Goal: Task Accomplishment & Management: Complete application form

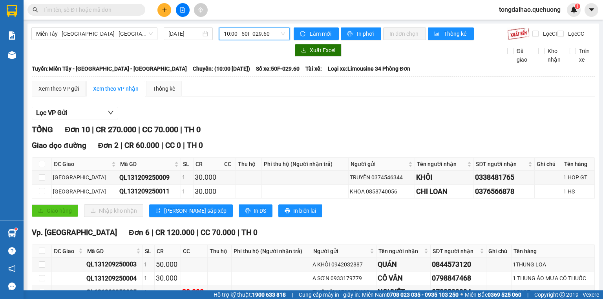
click at [278, 32] on span "10:00 - 50F-029.60" at bounding box center [255, 34] width 62 height 12
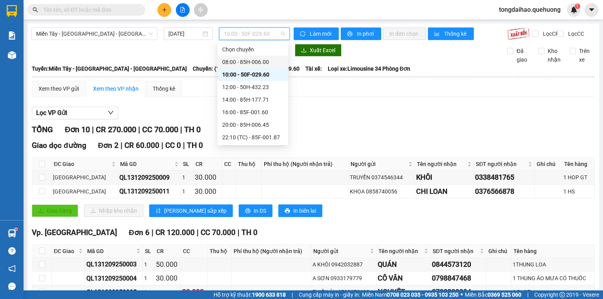
click at [252, 61] on div "08:00 - 85H-006.00" at bounding box center [252, 62] width 61 height 9
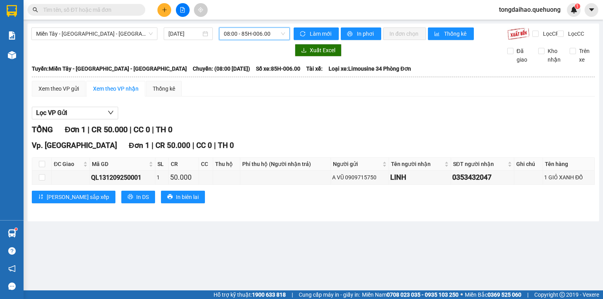
click at [284, 33] on div "08:00 - 85H-006.00" at bounding box center [254, 33] width 71 height 13
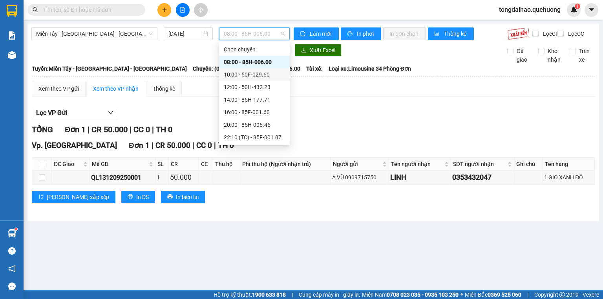
click at [260, 73] on div "10:00 - 50F-029.60" at bounding box center [254, 74] width 61 height 9
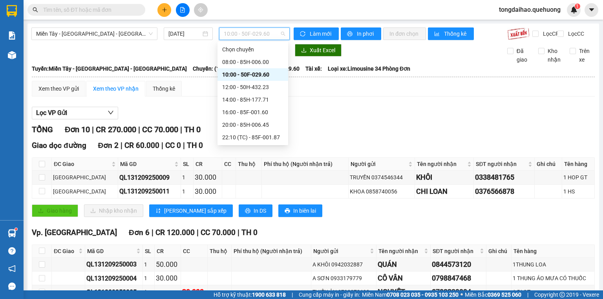
click at [281, 31] on span "10:00 - 50F-029.60" at bounding box center [255, 34] width 62 height 12
click at [259, 91] on div "12:00 - 50H-432.23" at bounding box center [252, 87] width 61 height 9
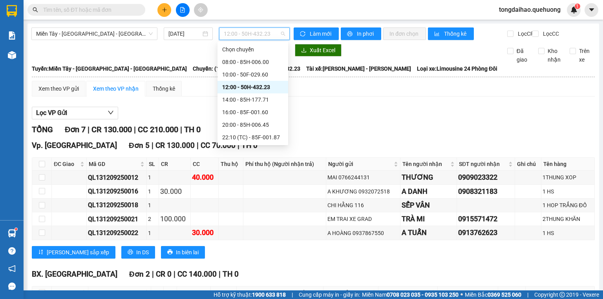
click at [282, 34] on span "12:00 - 50H-432.23" at bounding box center [255, 34] width 62 height 12
click at [253, 102] on div "14:00 - 85H-177.71" at bounding box center [252, 99] width 61 height 9
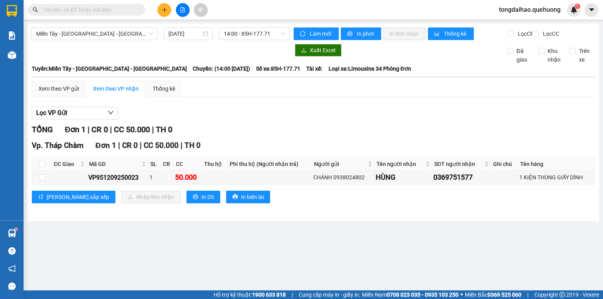
click at [290, 33] on div "Làm mới In phơi In đơn chọn Thống kê Lọc CR Lọc CC" at bounding box center [442, 33] width 305 height 13
click at [286, 33] on div "14:00 - 85H-177.71" at bounding box center [254, 33] width 71 height 13
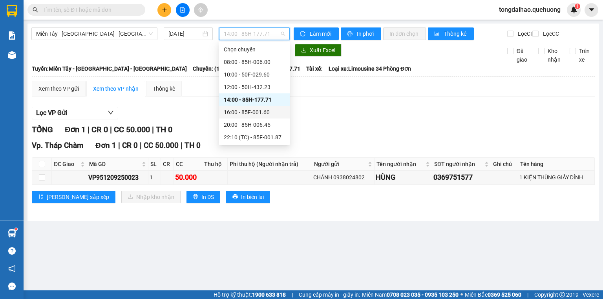
click at [262, 108] on div "16:00 - 85F-001.60" at bounding box center [254, 112] width 61 height 9
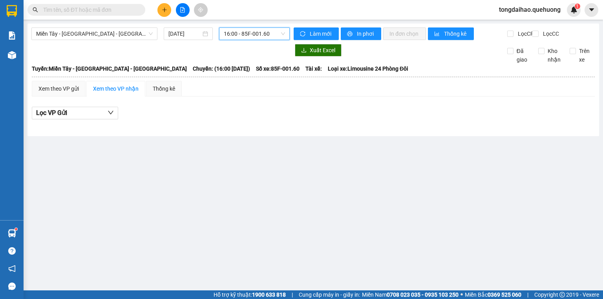
click at [283, 36] on span "16:00 - 85F-001.60" at bounding box center [255, 34] width 62 height 12
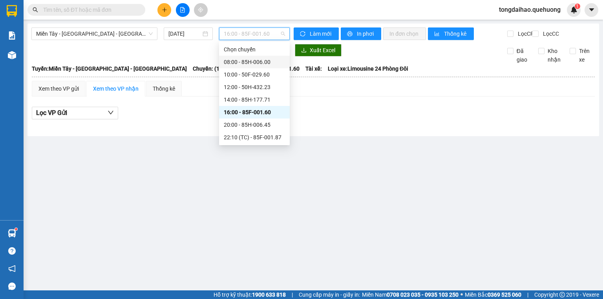
click at [259, 61] on div "08:00 - 85H-006.00" at bounding box center [254, 62] width 61 height 9
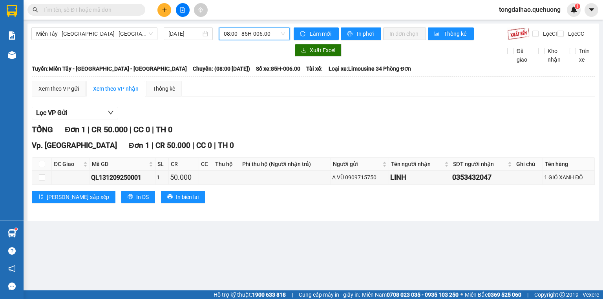
click at [66, 13] on input "text" at bounding box center [89, 9] width 93 height 9
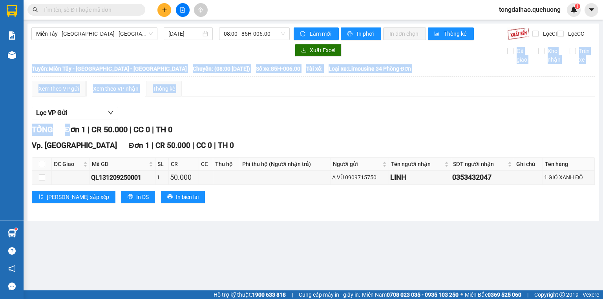
drag, startPoint x: 70, startPoint y: 60, endPoint x: 72, endPoint y: 145, distance: 85.2
click at [72, 145] on div "Miền Tây - [GEOGRAPHIC_DATA] - [GEOGRAPHIC_DATA] [DATE] 08:00 - 85H-006.00 Làm …" at bounding box center [312, 123] width 571 height 198
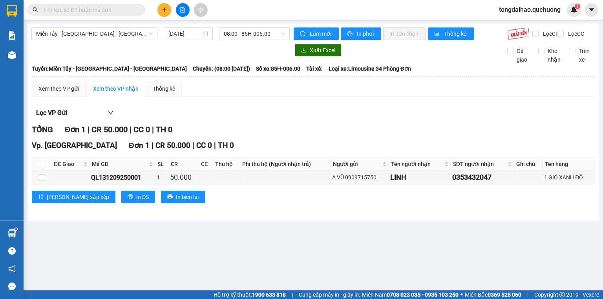
click at [77, 14] on input "text" at bounding box center [89, 9] width 93 height 9
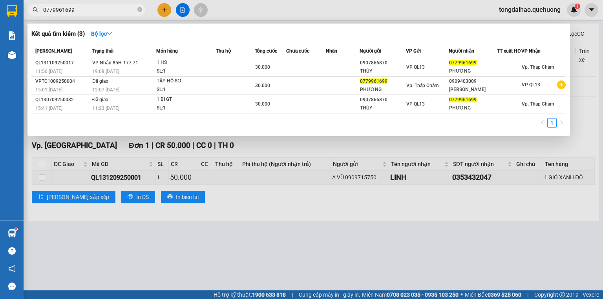
type input "0779961699"
click at [252, 254] on div at bounding box center [301, 149] width 603 height 299
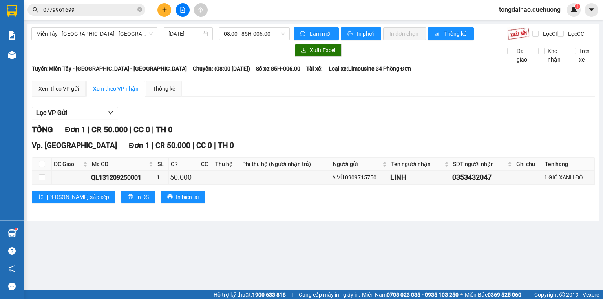
click at [169, 9] on button at bounding box center [164, 10] width 14 height 14
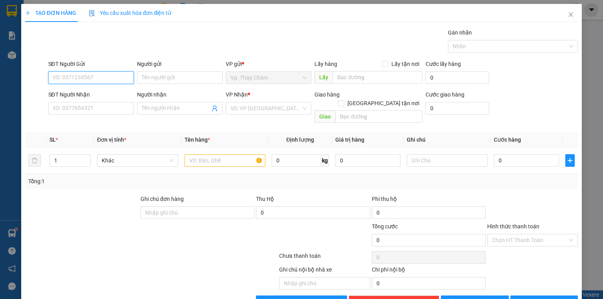
click at [75, 79] on input "SĐT Người Gửi" at bounding box center [91, 77] width 86 height 13
click at [117, 111] on input "SĐT Người Nhận" at bounding box center [91, 108] width 86 height 13
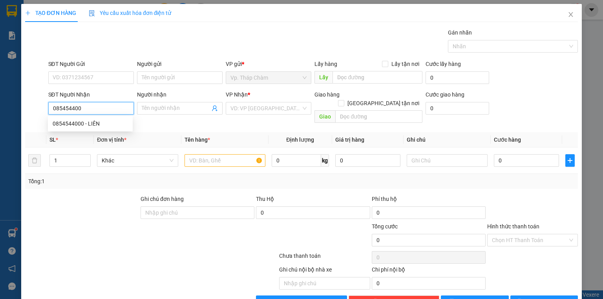
type input "0854544000"
click at [106, 125] on div "0854544000 - LIÊN" at bounding box center [90, 123] width 75 height 9
type input "LIÊN"
type input "200.000"
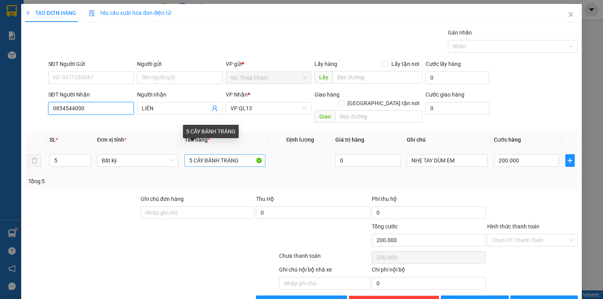
type input "0854544000"
click at [191, 154] on input "5 CÂY BÁNH TRÁNG" at bounding box center [224, 160] width 81 height 13
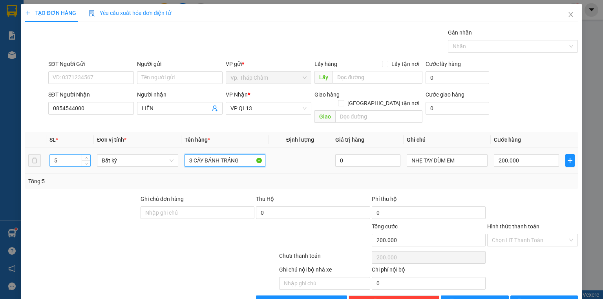
type input "3 CÂY BÁNH TRÁNG"
drag, startPoint x: 59, startPoint y: 151, endPoint x: 41, endPoint y: 151, distance: 18.4
click at [41, 151] on tr "5 Bất kỳ 3 CÂY BÁNH TRÁNG 0 NHẸ TAY DÙM EM 200.000" at bounding box center [301, 161] width 552 height 26
type input "3"
drag, startPoint x: 525, startPoint y: 151, endPoint x: 483, endPoint y: 154, distance: 42.0
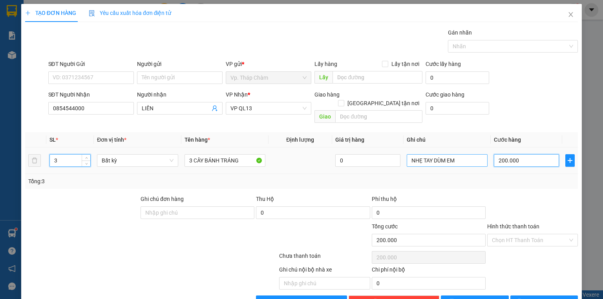
click at [483, 154] on tr "3 Bất kỳ 3 CÂY BÁNH TRÁNG 0 NHẸ TAY DÙM EM 200.000" at bounding box center [301, 161] width 552 height 26
type input "0"
type input "1"
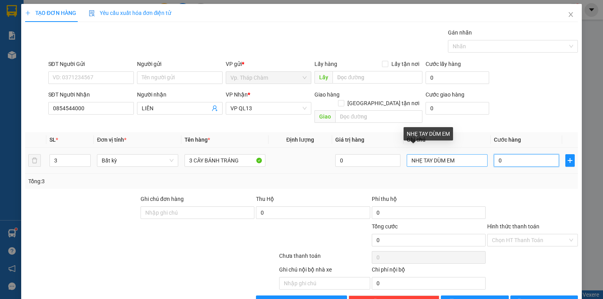
type input "1"
type input "12"
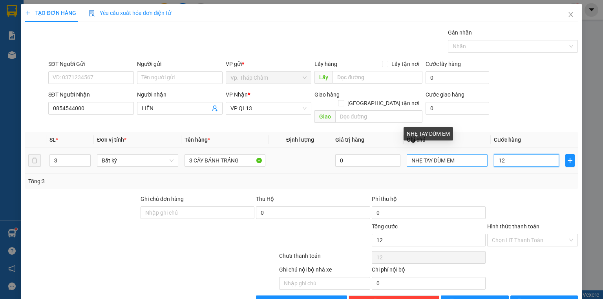
type input "120"
type input "1.200"
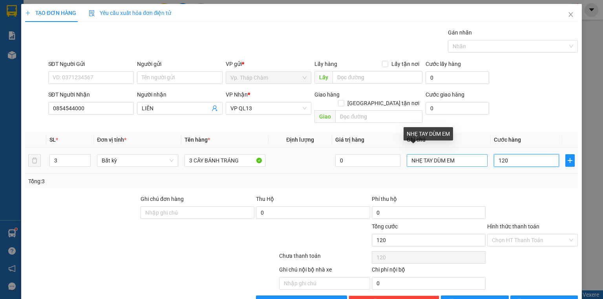
type input "1.200"
type input "12.000"
type input "120.000"
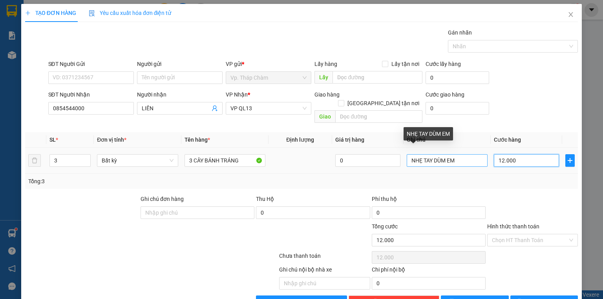
type input "120.000"
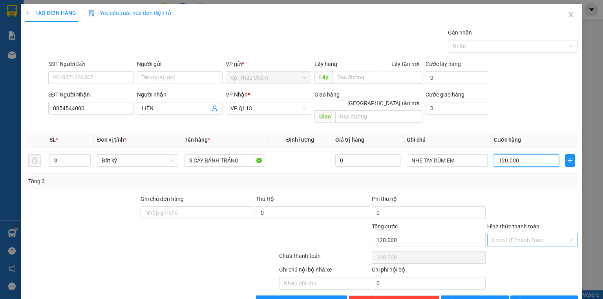
click at [565, 234] on div "Chọn HT Thanh Toán" at bounding box center [532, 240] width 91 height 13
type input "120.000"
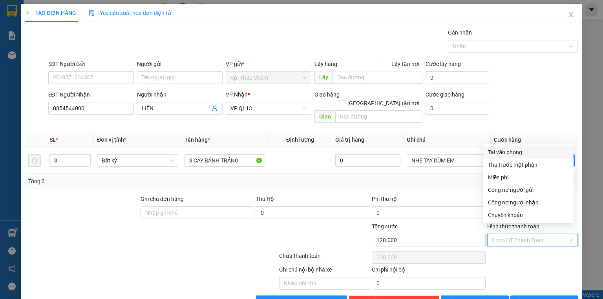
click at [507, 152] on div "Tại văn phòng" at bounding box center [528, 152] width 81 height 9
type input "0"
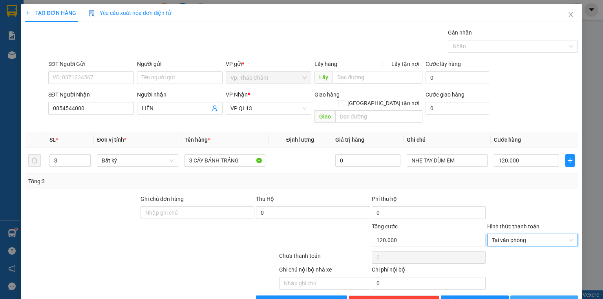
click at [546, 297] on span "[PERSON_NAME] và In" at bounding box center [552, 301] width 55 height 9
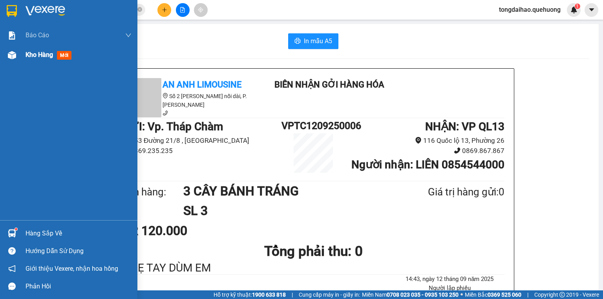
click at [51, 52] on span "Kho hàng" at bounding box center [39, 54] width 27 height 7
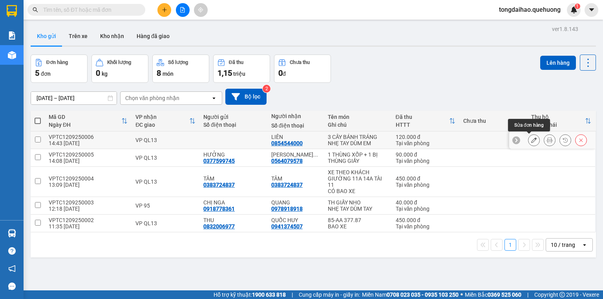
click at [531, 138] on icon at bounding box center [533, 139] width 5 height 5
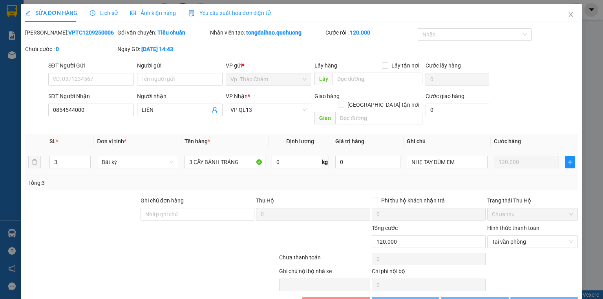
type input "0854544000"
type input "120.000"
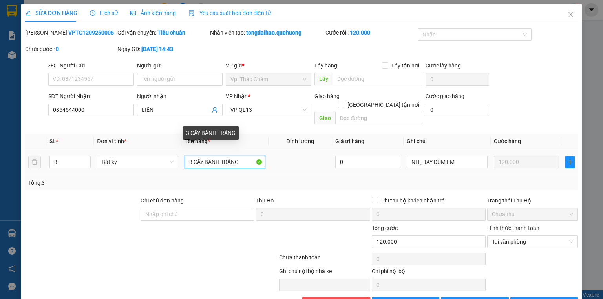
drag, startPoint x: 191, startPoint y: 152, endPoint x: 186, endPoint y: 152, distance: 5.1
click at [189, 156] on input "3 CÂY BÁNH TRÁNG" at bounding box center [224, 162] width 81 height 13
type input "5 CÂY BÁNH TRÁNG"
click at [567, 18] on icon "close" at bounding box center [570, 14] width 6 height 6
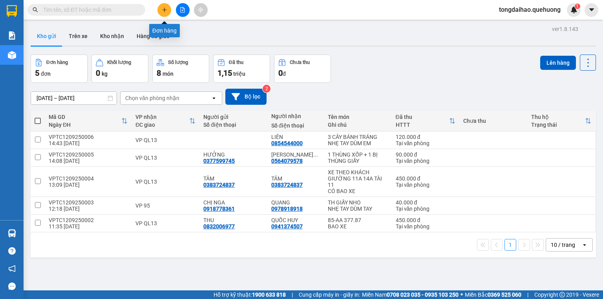
click at [167, 9] on icon "plus" at bounding box center [164, 9] width 5 height 5
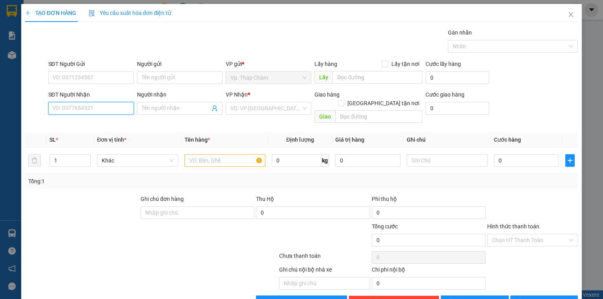
click at [102, 111] on input "SĐT Người Nhận" at bounding box center [91, 108] width 86 height 13
click at [99, 124] on div "0854544000 - LIÊN" at bounding box center [90, 123] width 75 height 9
type input "0854544000"
type input "LIÊN"
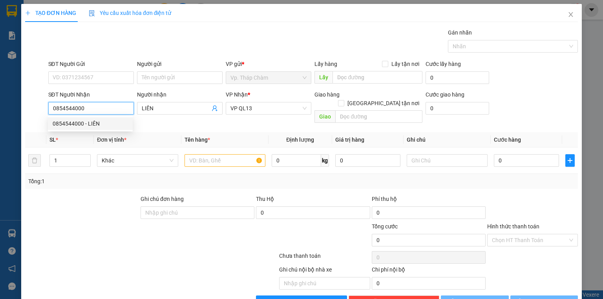
type input "200.000"
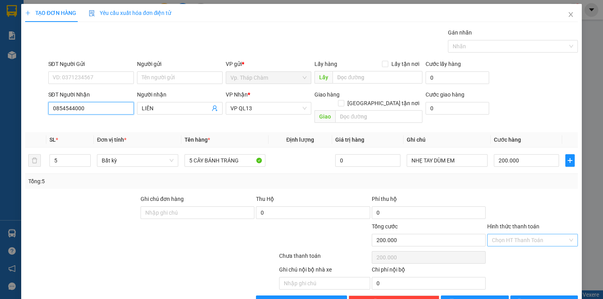
click at [564, 234] on div "Chọn HT Thanh Toán" at bounding box center [532, 240] width 91 height 13
type input "0854544000"
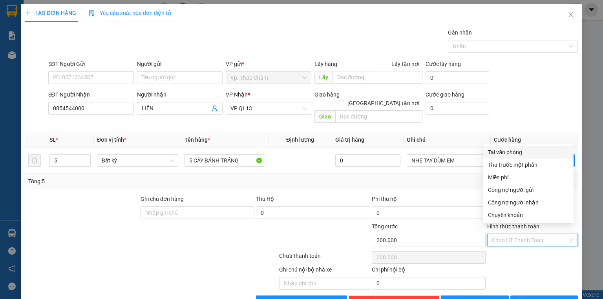
click at [510, 151] on div "Tại văn phòng" at bounding box center [528, 152] width 81 height 9
type input "0"
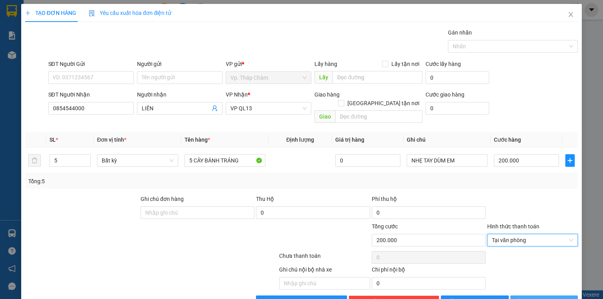
click at [535, 297] on span "[PERSON_NAME] và In" at bounding box center [552, 301] width 55 height 9
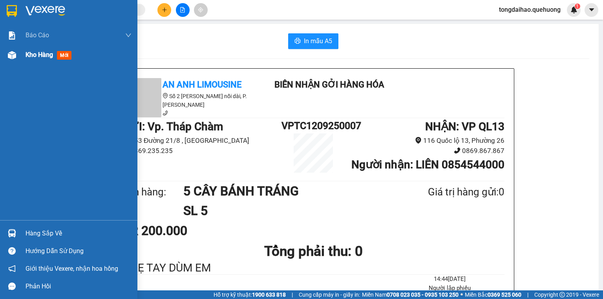
click at [83, 55] on div "Kho hàng mới" at bounding box center [79, 55] width 106 height 20
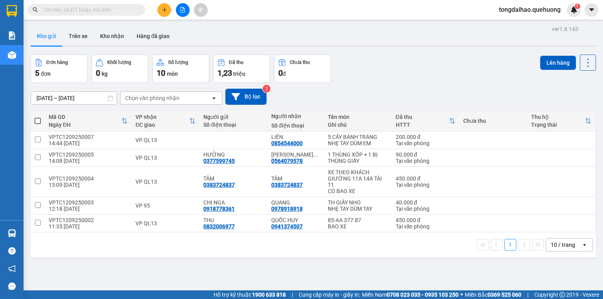
click at [581, 244] on icon "open" at bounding box center [584, 245] width 6 height 6
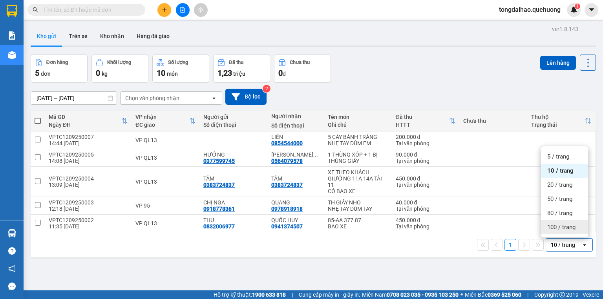
click at [563, 229] on span "100 / trang" at bounding box center [561, 227] width 28 height 8
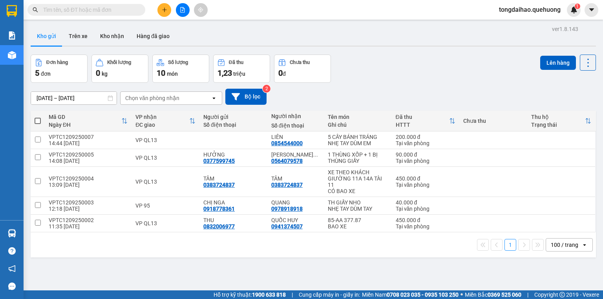
drag, startPoint x: 76, startPoint y: 11, endPoint x: 75, endPoint y: 2, distance: 9.1
click at [76, 11] on input "text" at bounding box center [89, 9] width 93 height 9
click at [163, 11] on icon "plus" at bounding box center [164, 9] width 5 height 5
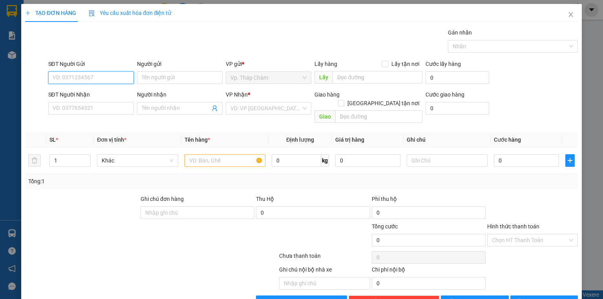
click at [97, 81] on input "SĐT Người Gửi" at bounding box center [91, 77] width 86 height 13
click at [568, 13] on icon "close" at bounding box center [570, 14] width 4 height 5
